Goal: Task Accomplishment & Management: Complete application form

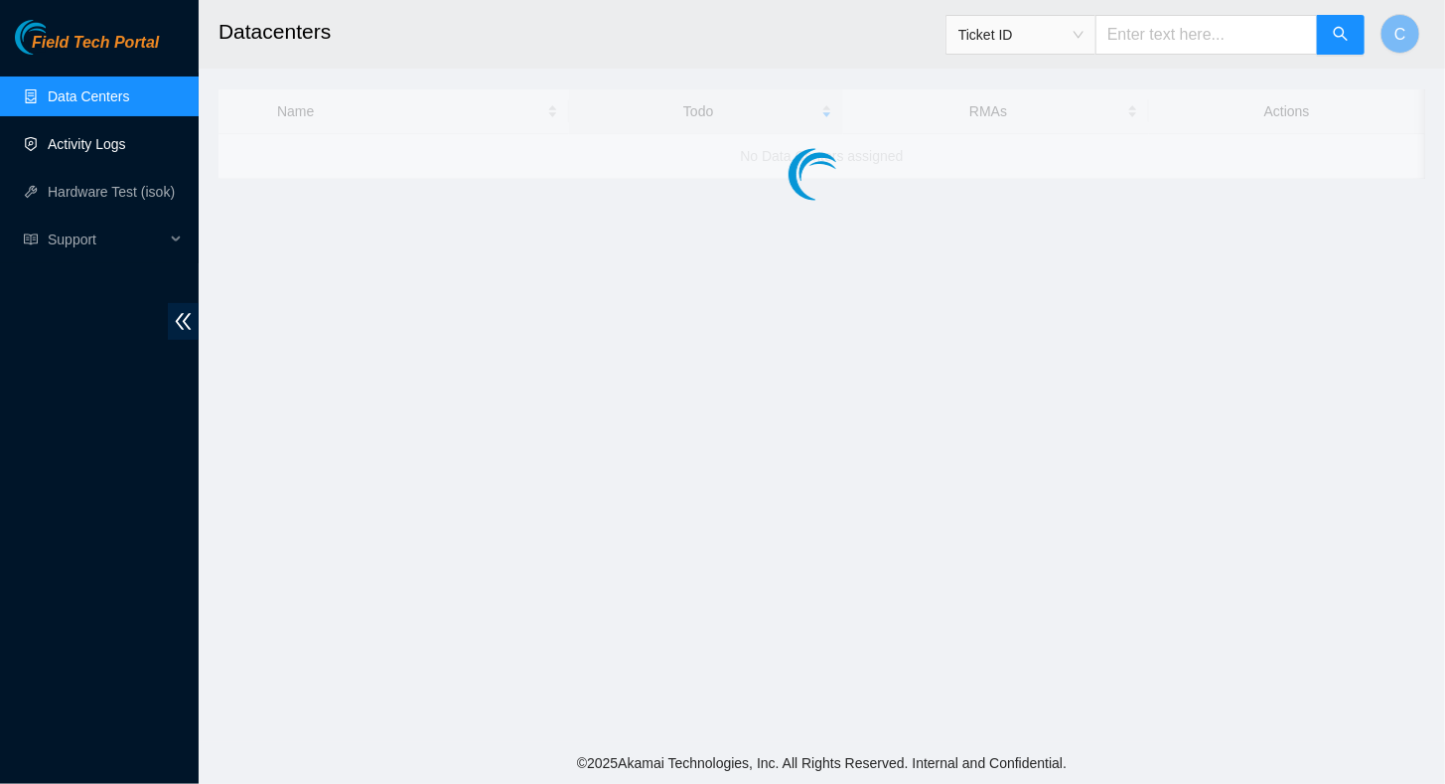
click at [88, 152] on link "Activity Logs" at bounding box center [87, 144] width 78 height 16
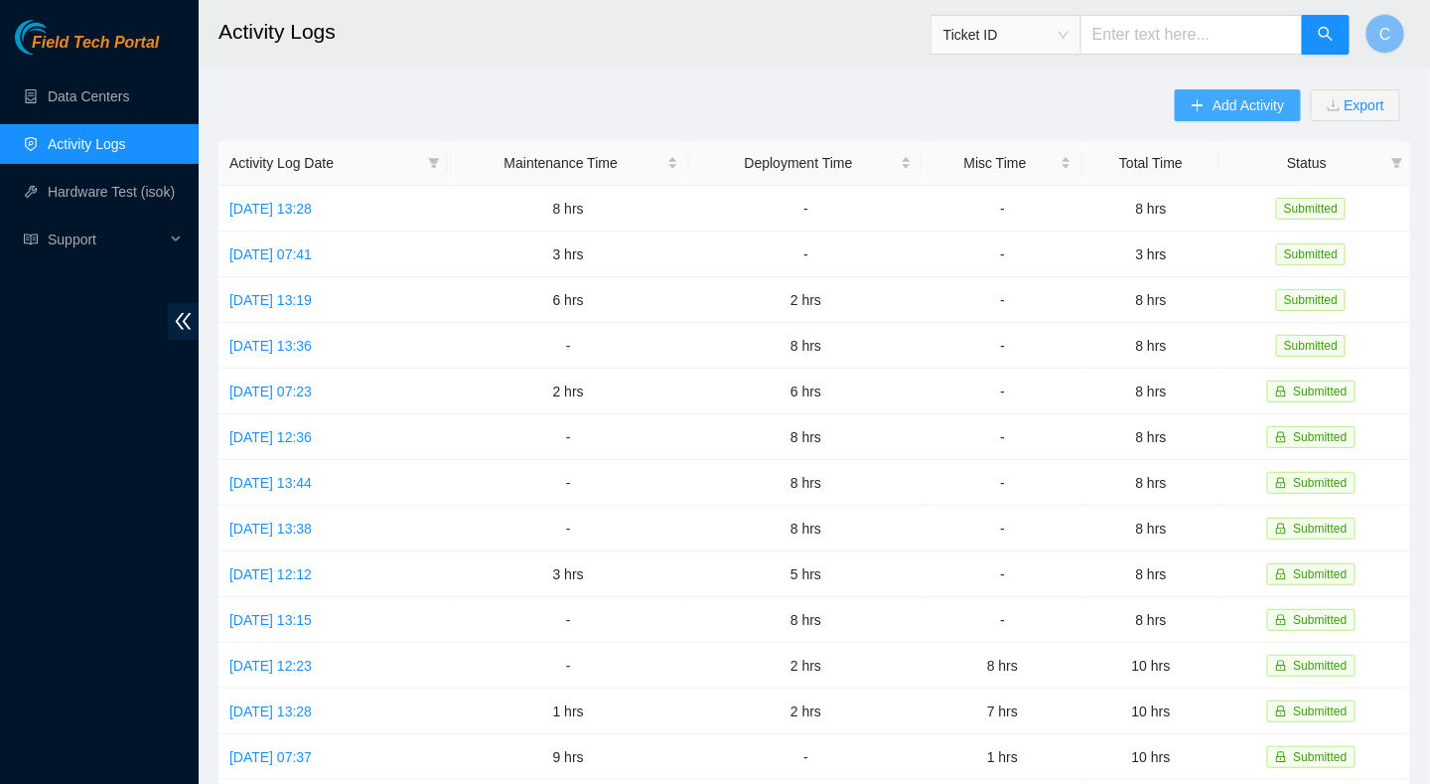
click at [1220, 112] on span "Add Activity" at bounding box center [1249, 105] width 72 height 22
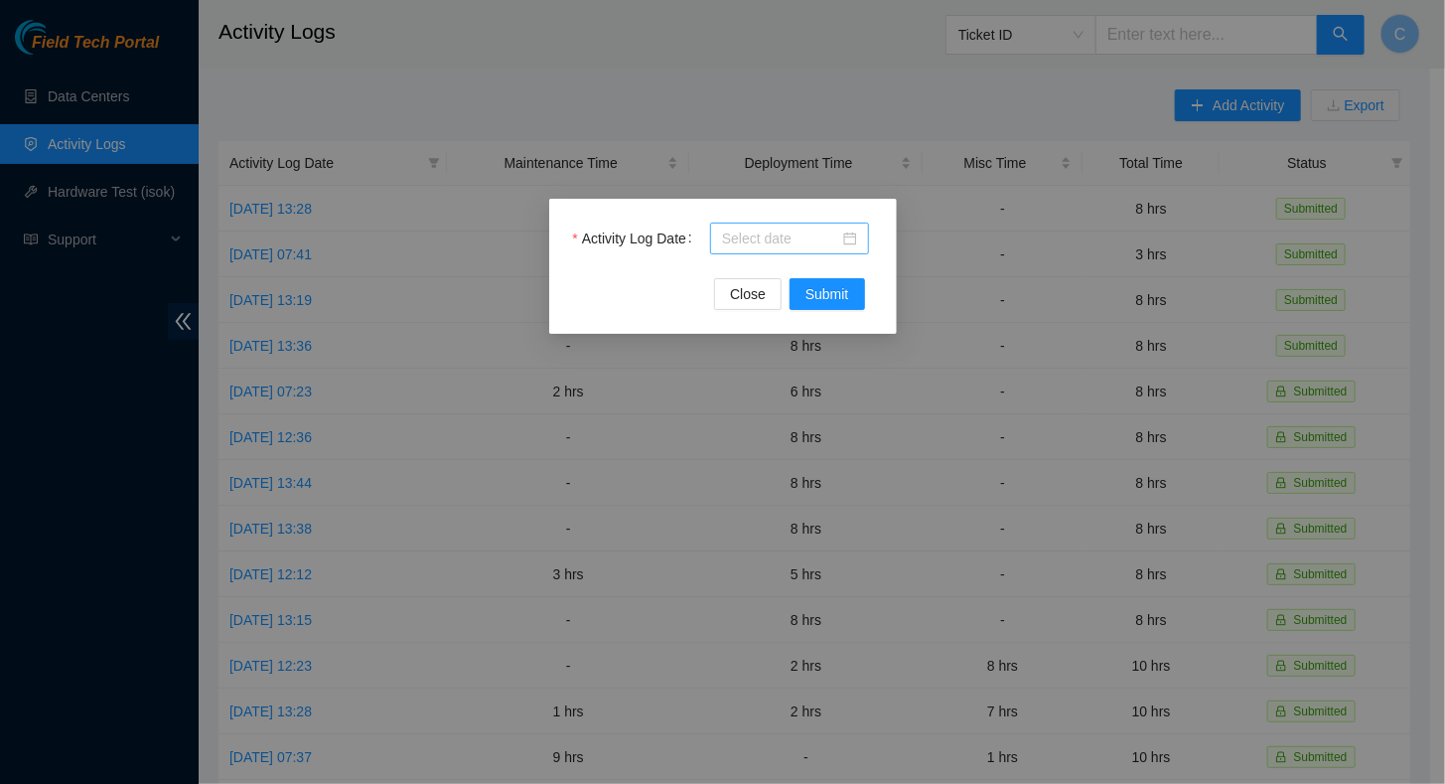
click at [771, 227] on input "Activity Log Date" at bounding box center [780, 238] width 117 height 22
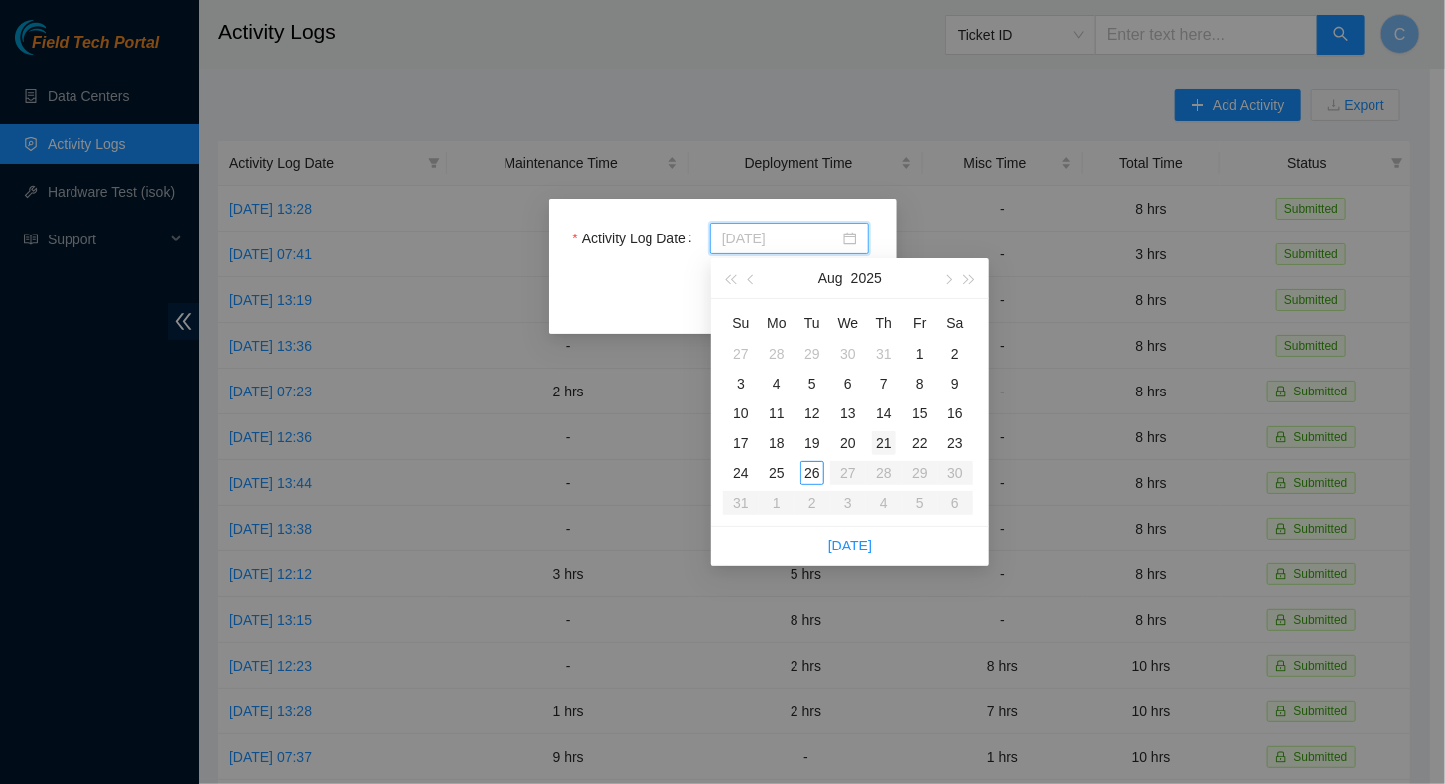
type input "2025-08-21"
type input "2025-08-26"
click at [812, 473] on div "26" at bounding box center [812, 473] width 24 height 24
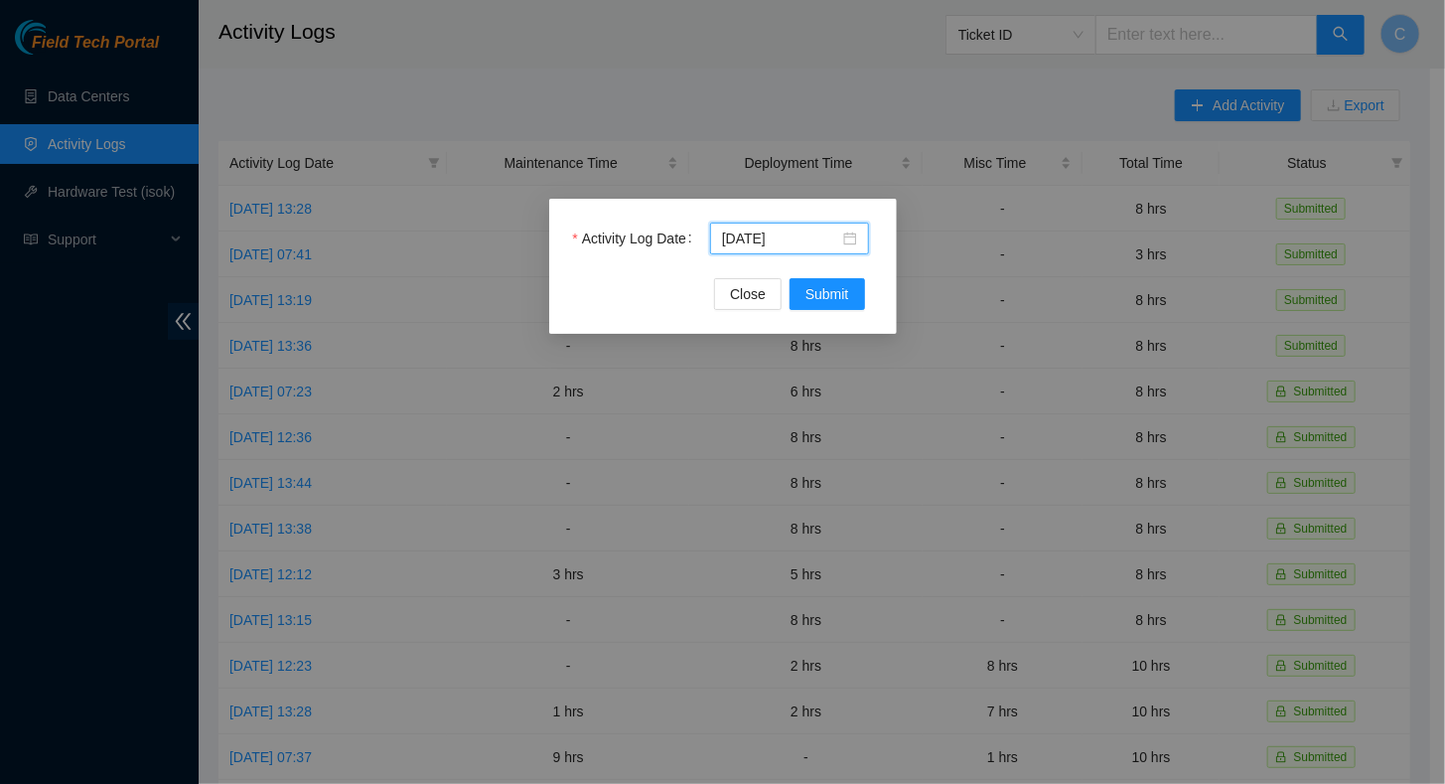
click at [814, 270] on div "Activity Log Date 2025-08-26" at bounding box center [723, 250] width 300 height 56
click at [828, 289] on span "Submit" at bounding box center [827, 294] width 44 height 22
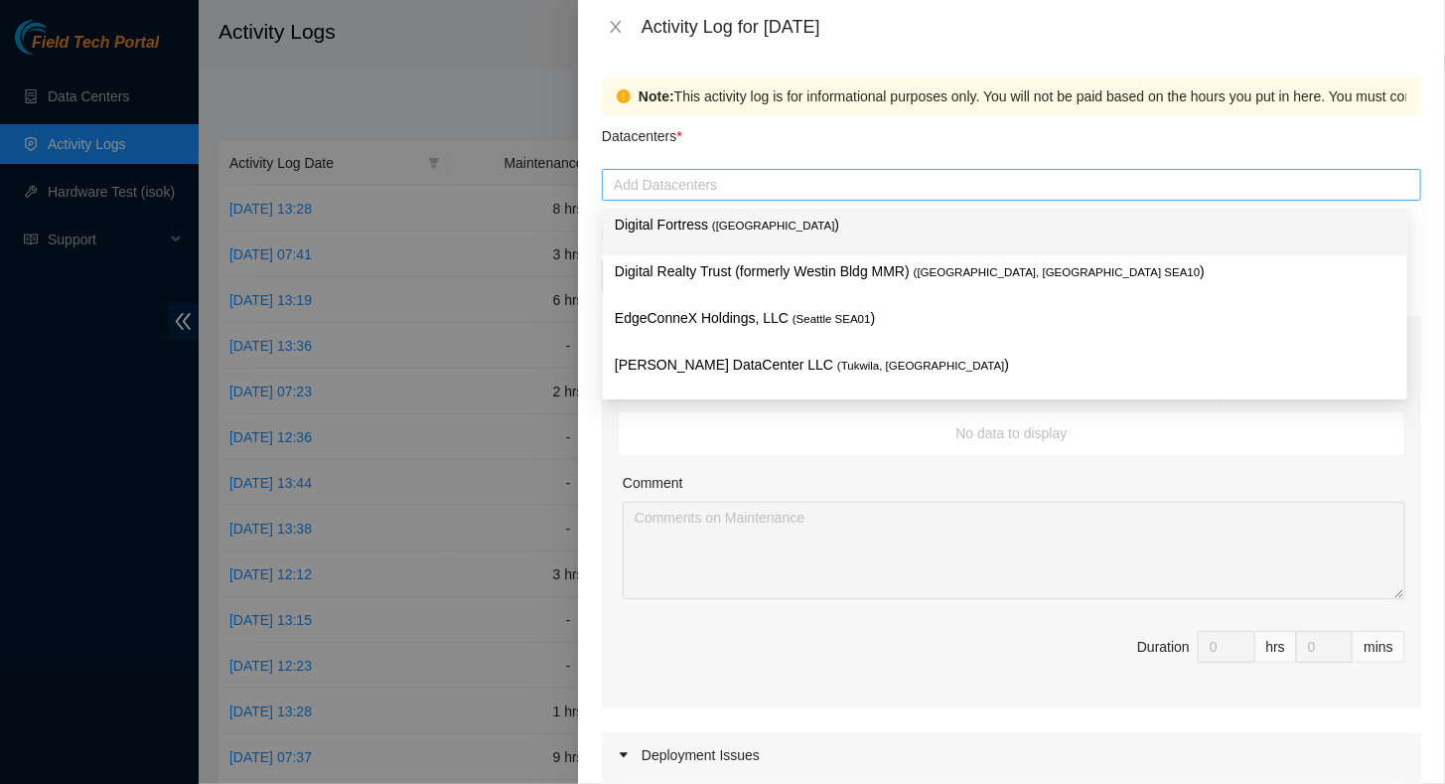
click at [655, 192] on div at bounding box center [1011, 185] width 809 height 24
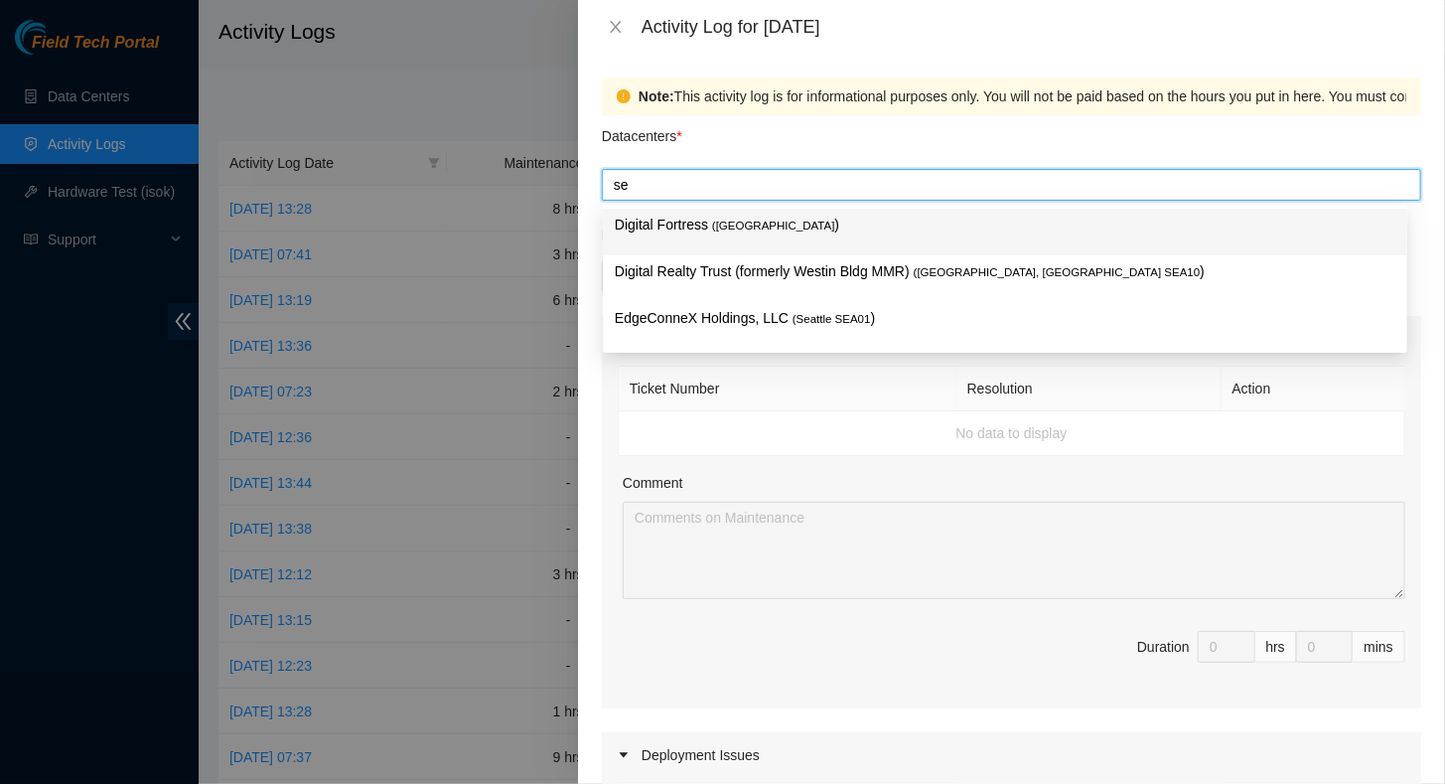
type input "sea"
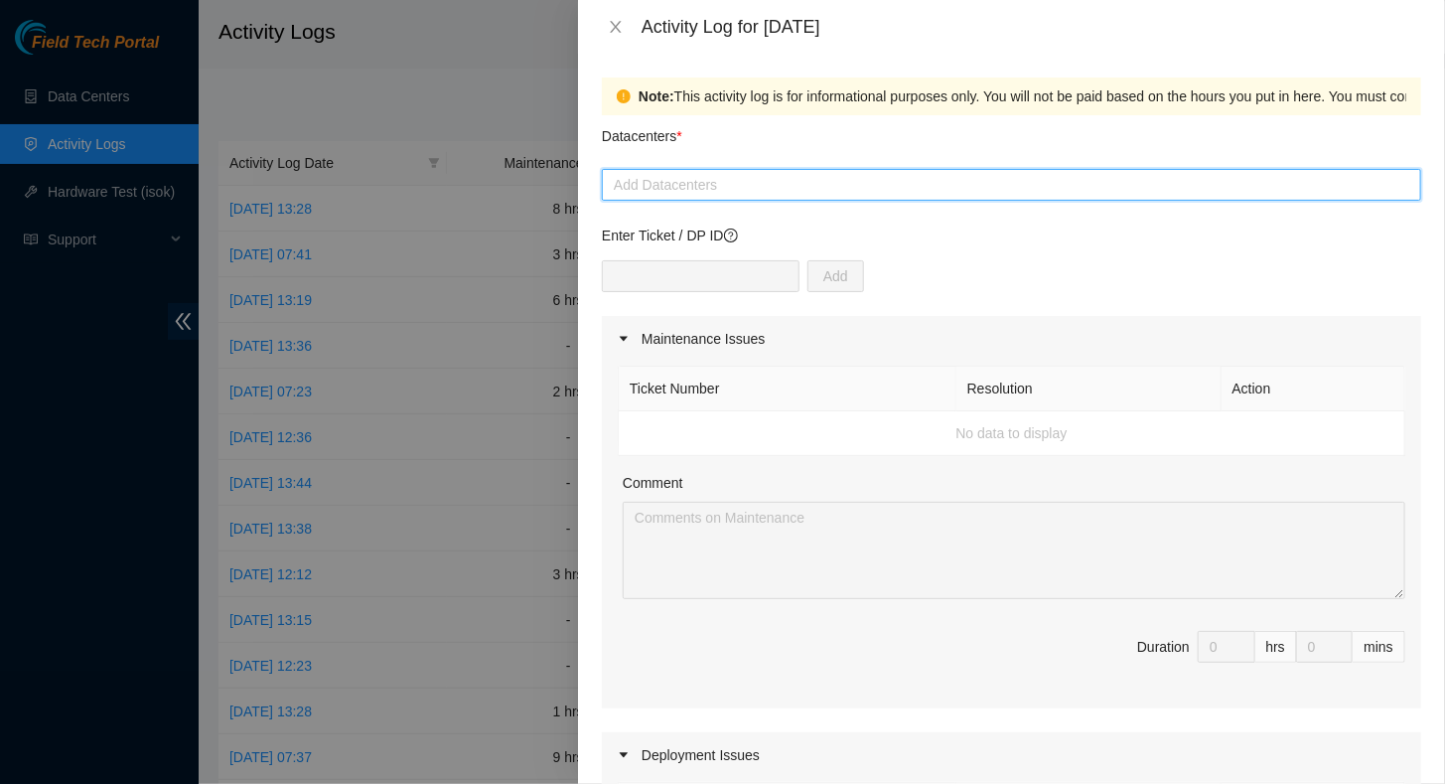
drag, startPoint x: 651, startPoint y: 187, endPoint x: 620, endPoint y: 181, distance: 32.3
click at [620, 181] on div at bounding box center [1011, 185] width 809 height 24
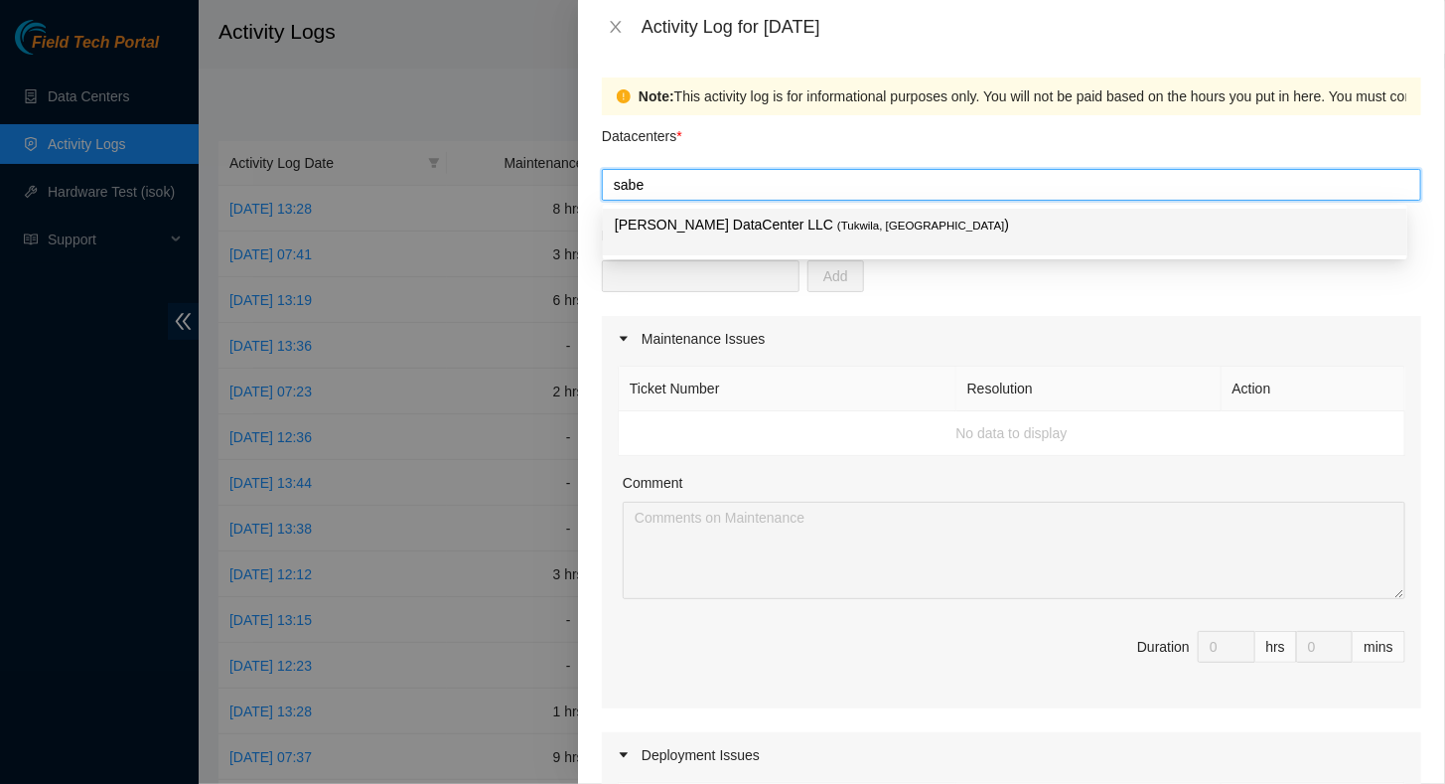
type input "sabey"
click at [673, 228] on p "Sabey DataCenter LLC ( Tukwila, WA )" at bounding box center [1005, 225] width 781 height 23
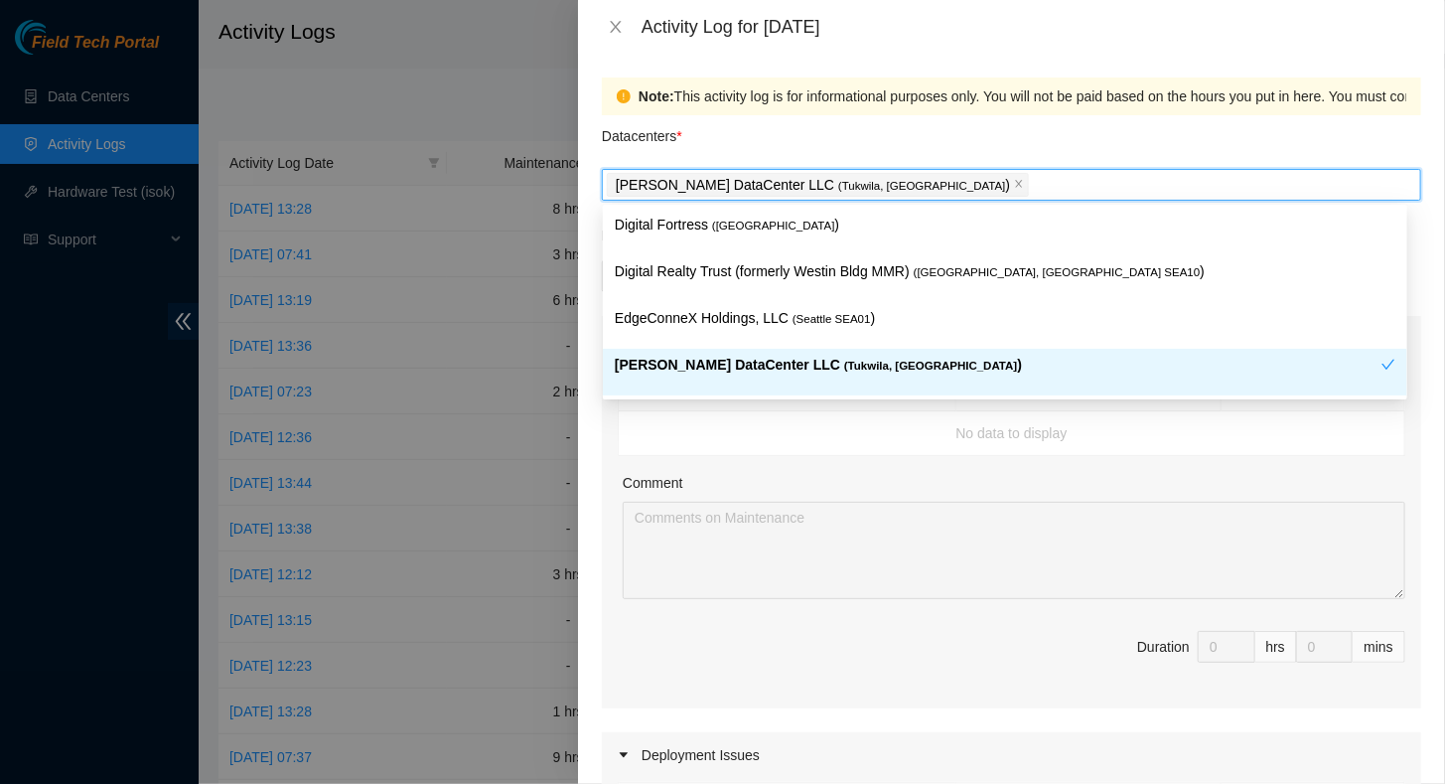
click at [667, 372] on p "Sabey DataCenter LLC ( Tukwila, WA )" at bounding box center [998, 365] width 767 height 23
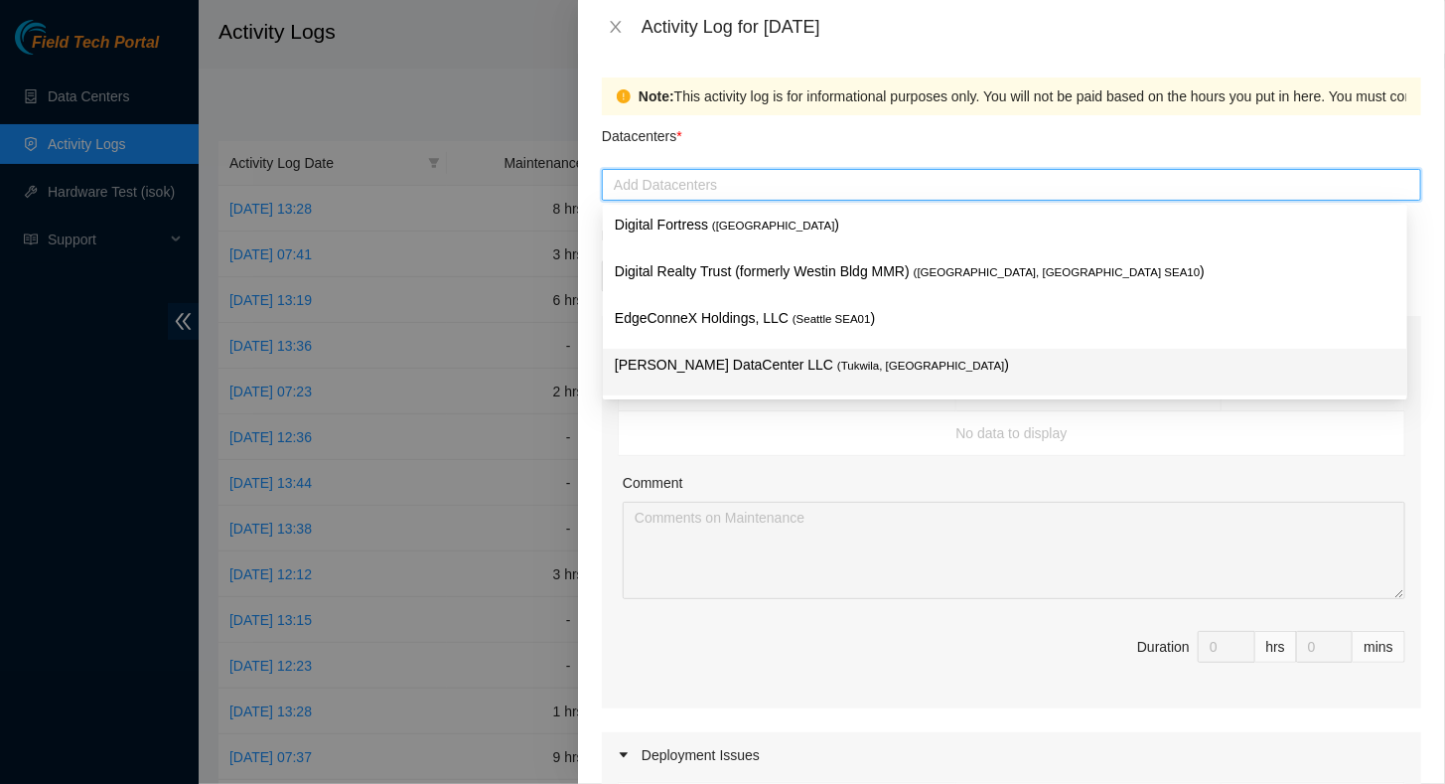
click at [665, 370] on p "Sabey DataCenter LLC ( Tukwila, WA )" at bounding box center [1005, 365] width 781 height 23
click at [731, 368] on p "Sabey DataCenter LLC ( Tukwila, WA )" at bounding box center [1005, 365] width 781 height 23
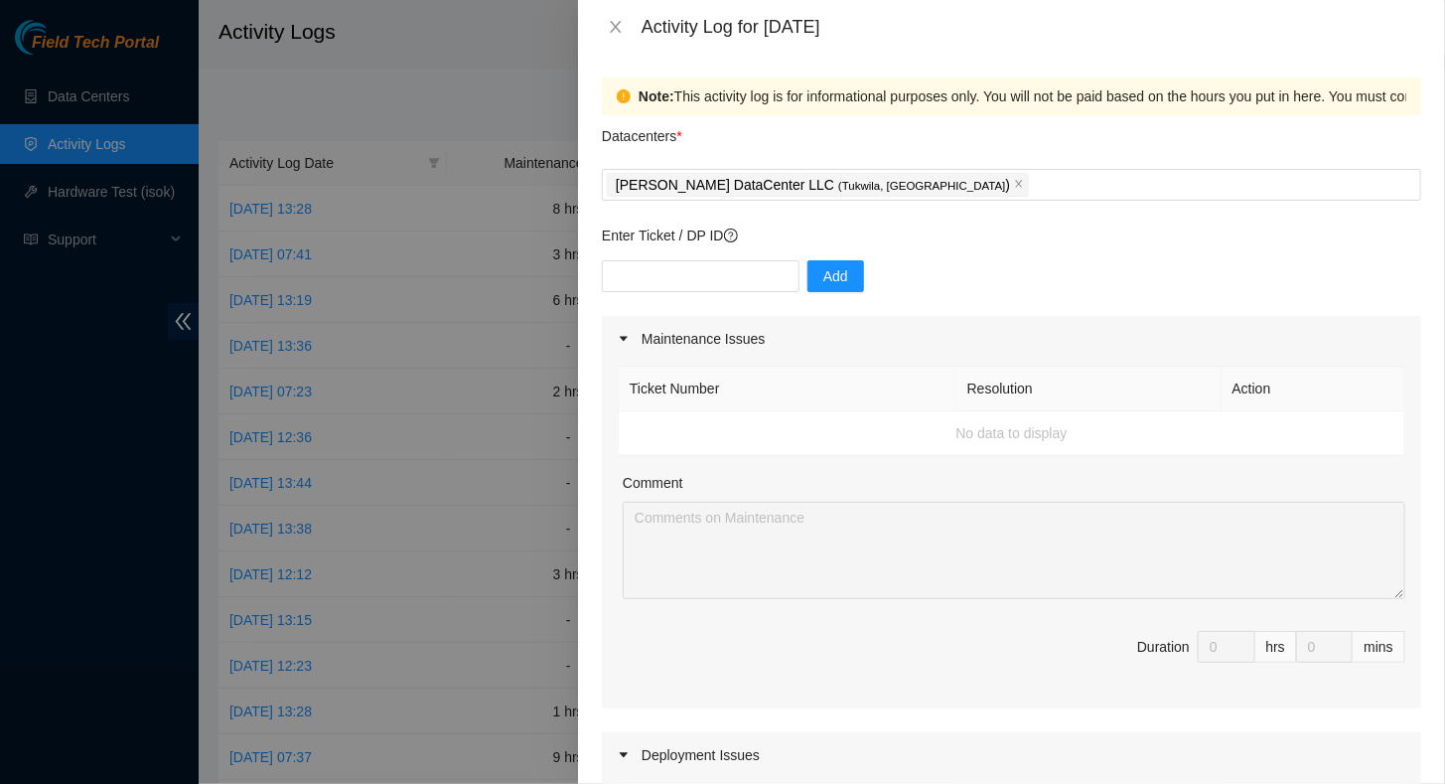
click at [806, 431] on td "No data to display" at bounding box center [1012, 433] width 787 height 45
click at [684, 268] on input "text" at bounding box center [701, 276] width 198 height 32
paste input "B-V-5RI2PPK"
type input "B-V-5RI2PPK"
click at [823, 276] on span "Add" at bounding box center [835, 276] width 25 height 22
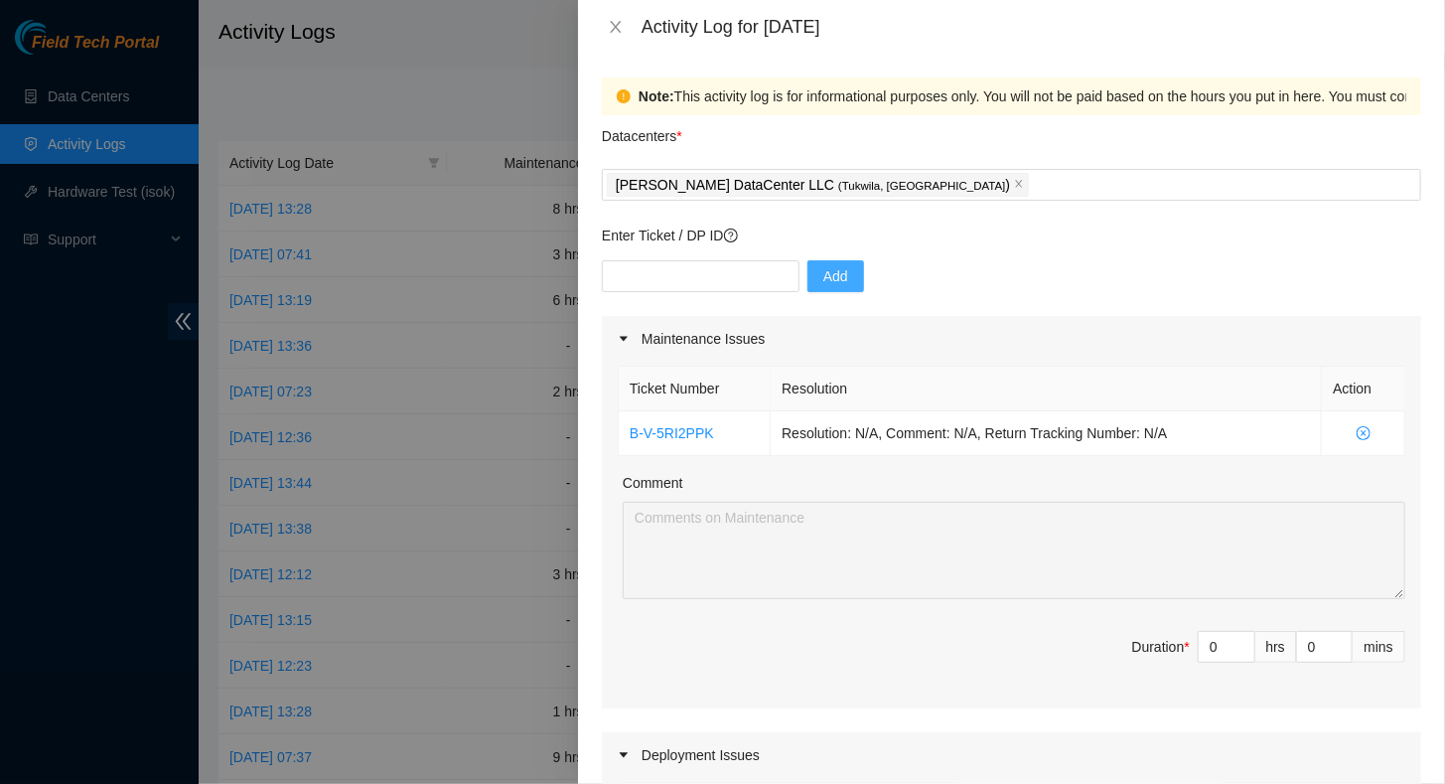
click at [592, 611] on div "Note: This activity log is for informational purposes only. You will not be pai…" at bounding box center [1011, 419] width 867 height 730
drag, startPoint x: 1217, startPoint y: 649, endPoint x: 1189, endPoint y: 651, distance: 27.9
click at [1199, 651] on input "0" at bounding box center [1227, 647] width 56 height 30
type input "8"
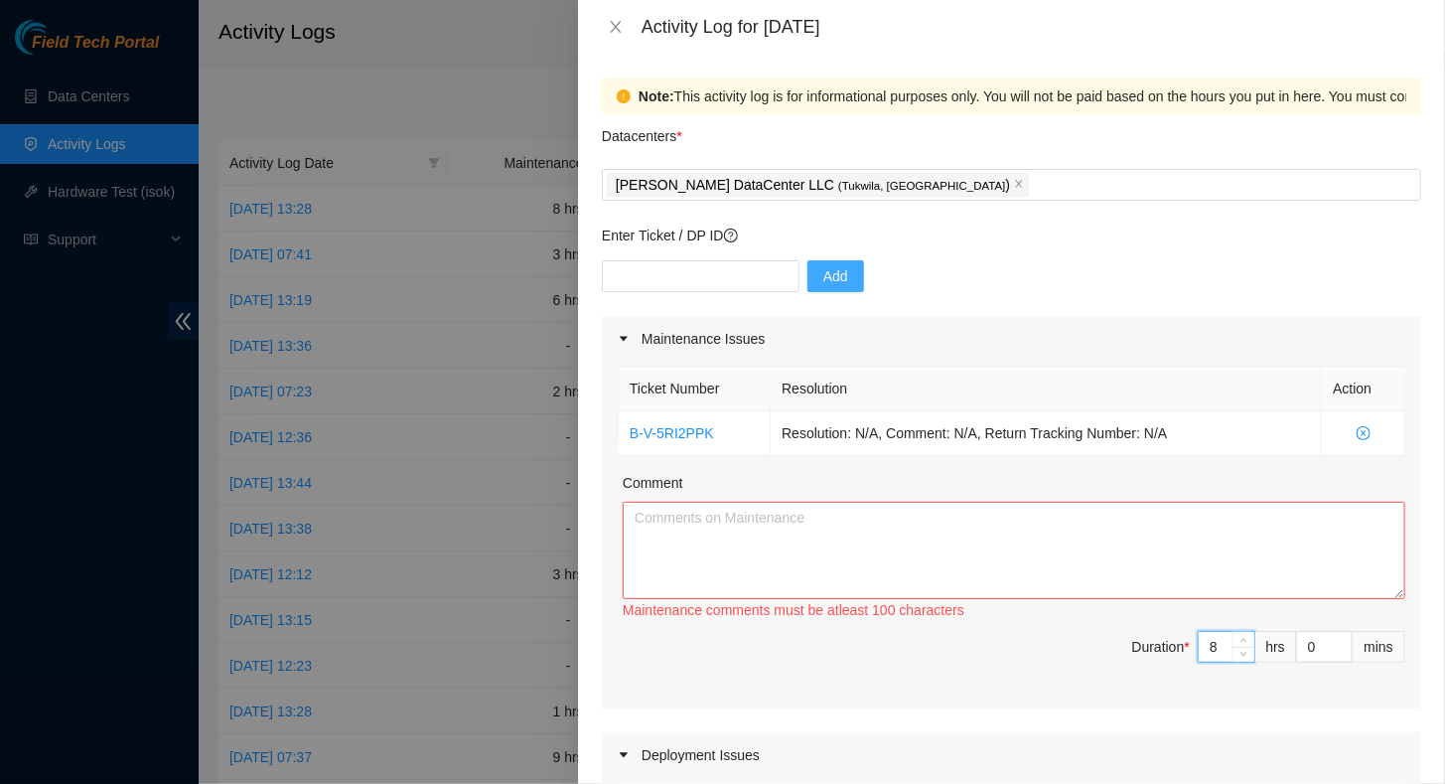
type input "8"
click at [849, 524] on textarea "Comment" at bounding box center [1014, 550] width 783 height 97
paste textarea "FT Tracking T# B-V-5RI2PPK Met with SM tech Puy at Sabey data center front desk…"
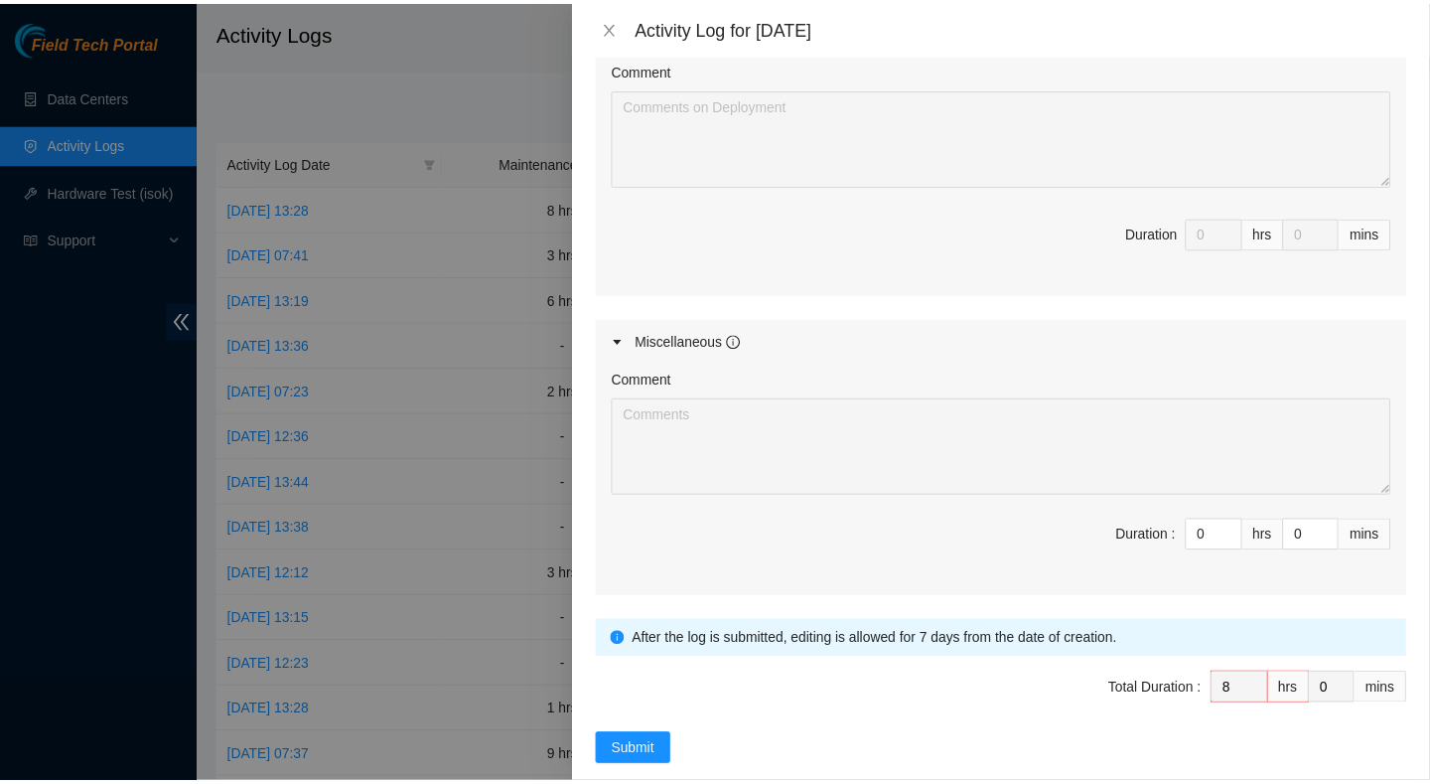
scroll to position [851, 0]
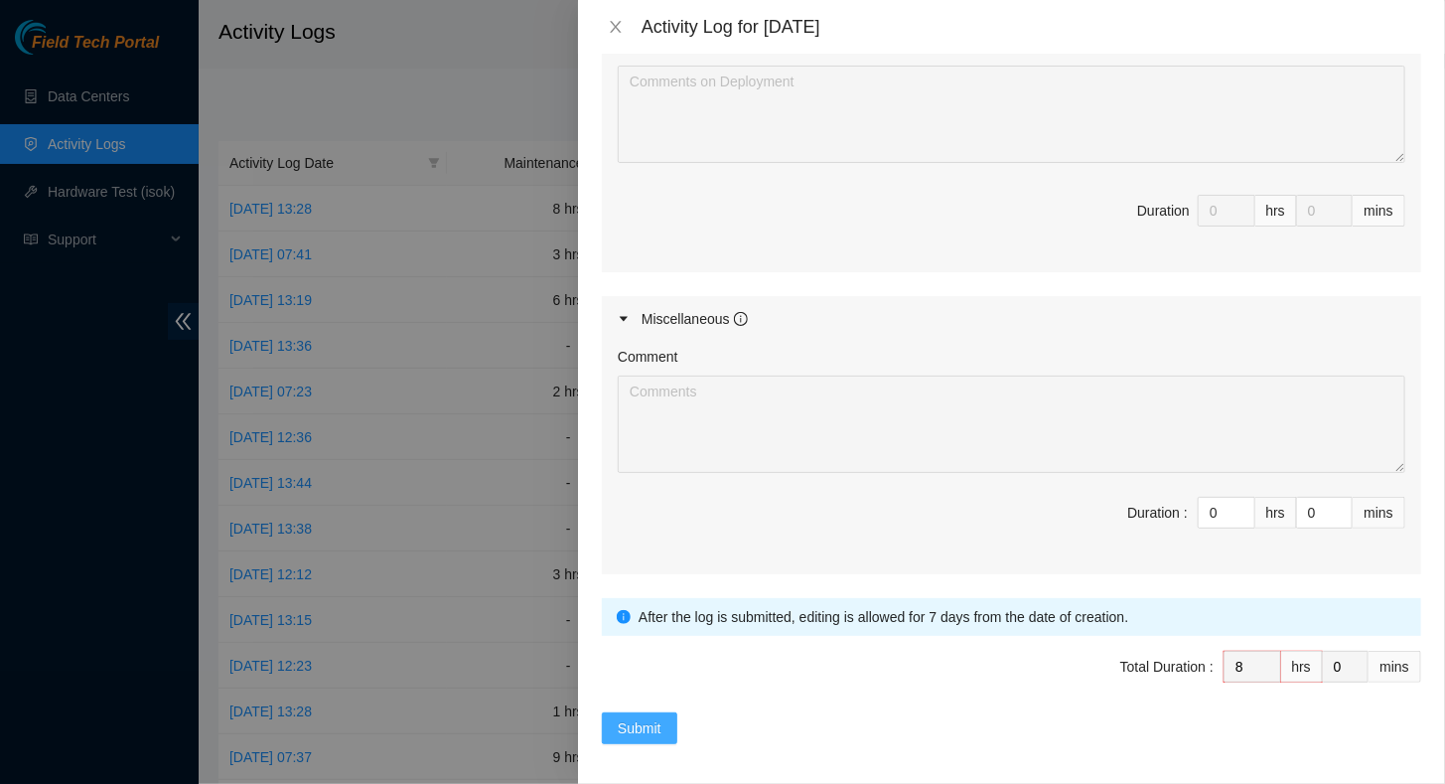
type textarea "FT Tracking T# B-V-5RI2PPK Met with SM tech Puy at Sabey data center front desk…"
click at [620, 718] on span "Submit" at bounding box center [640, 728] width 44 height 22
